Goal: Check status: Check status

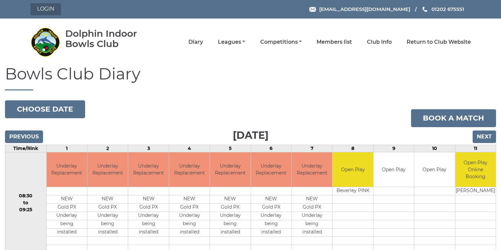
click at [44, 10] on link "Login" at bounding box center [45, 9] width 30 height 12
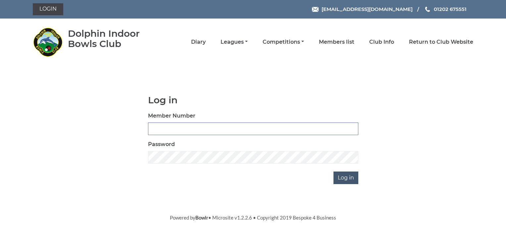
type input "2356"
click at [347, 178] on input "Log in" at bounding box center [346, 178] width 25 height 13
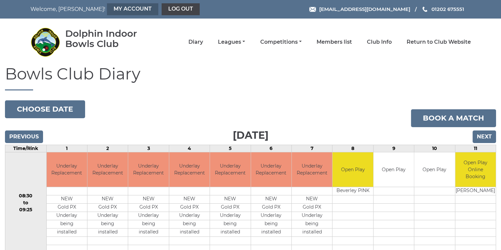
click at [107, 7] on link "My Account" at bounding box center [132, 9] width 51 height 12
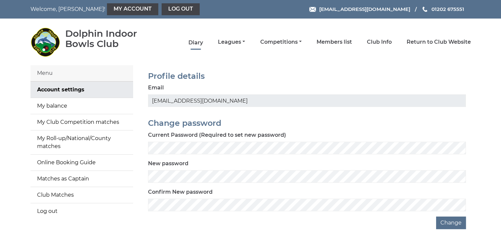
scroll to position [16, 0]
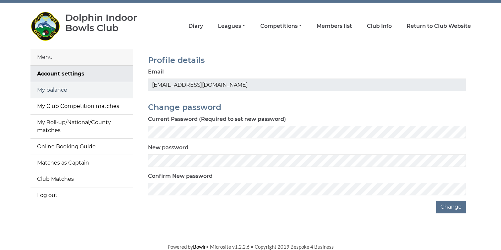
click at [59, 88] on link "My balance" at bounding box center [81, 90] width 103 height 16
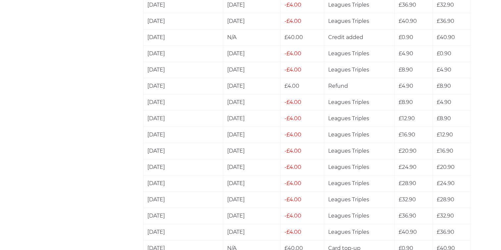
scroll to position [331, 0]
